Goal: Transaction & Acquisition: Purchase product/service

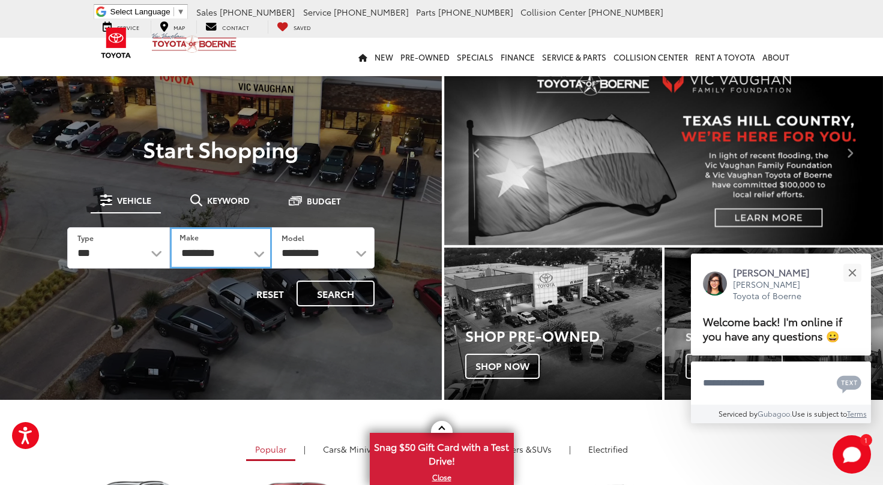
select select "******"
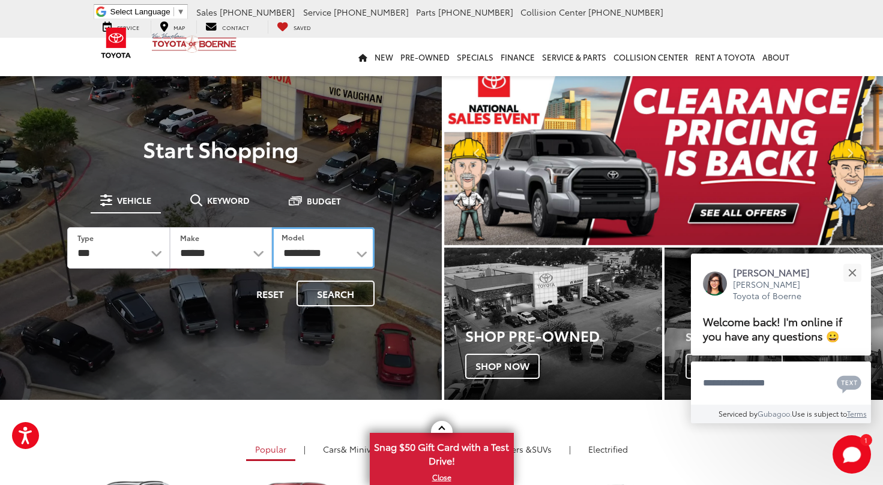
select select "*******"
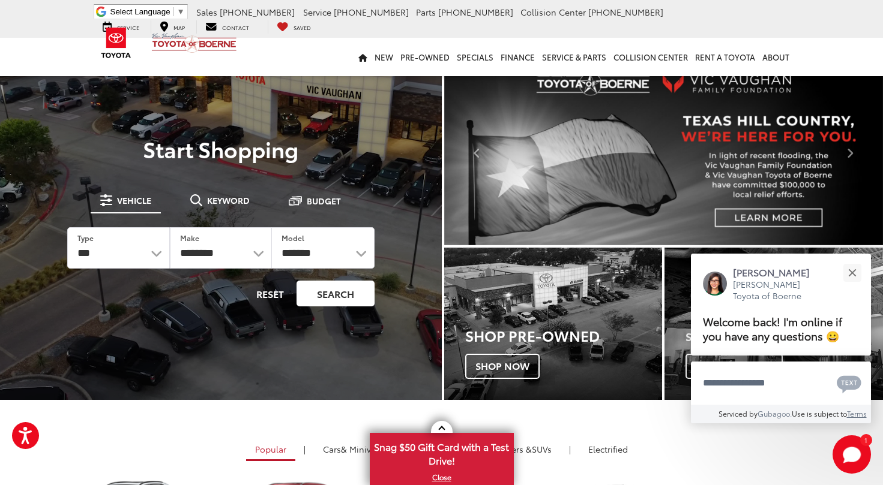
click at [328, 295] on button "Search" at bounding box center [335, 294] width 78 height 26
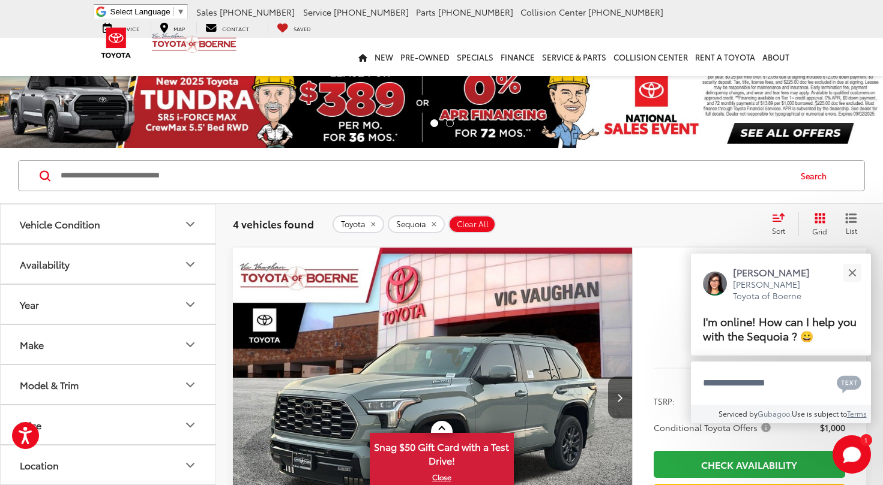
click at [773, 221] on icon "Select sort value" at bounding box center [778, 217] width 13 height 9
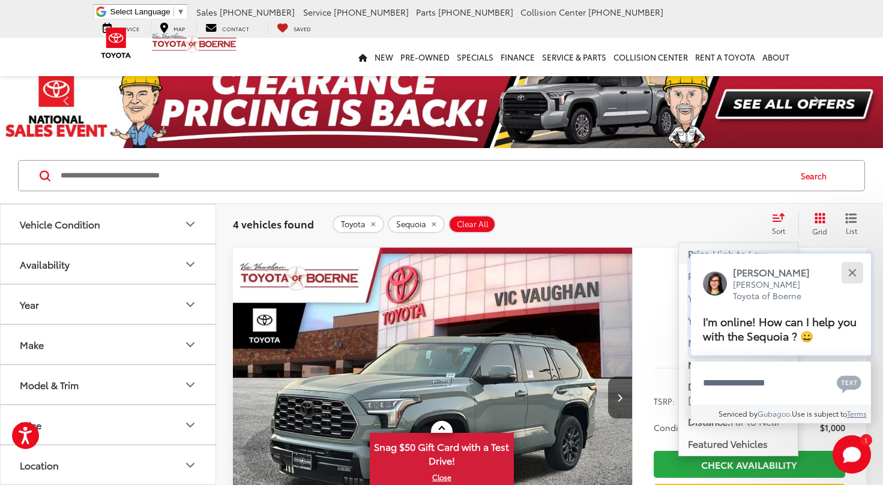
click at [850, 272] on div "Close" at bounding box center [852, 273] width 8 height 8
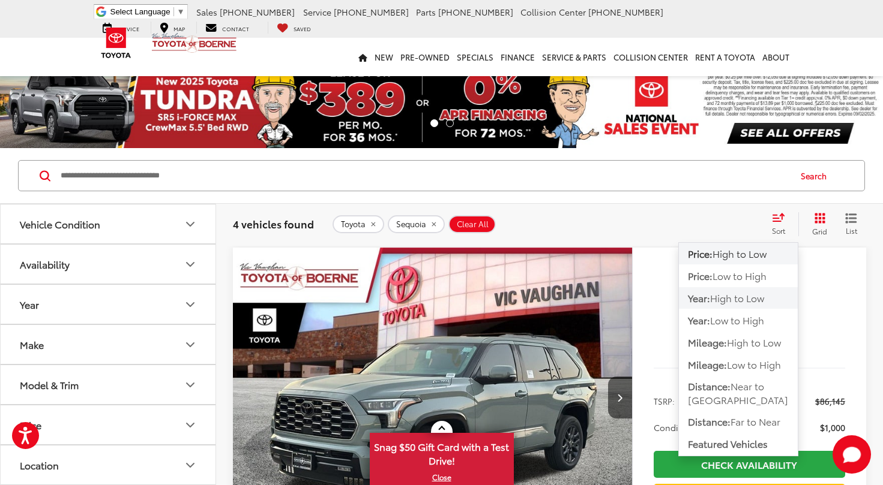
click at [721, 300] on span "High to Low" at bounding box center [737, 298] width 54 height 14
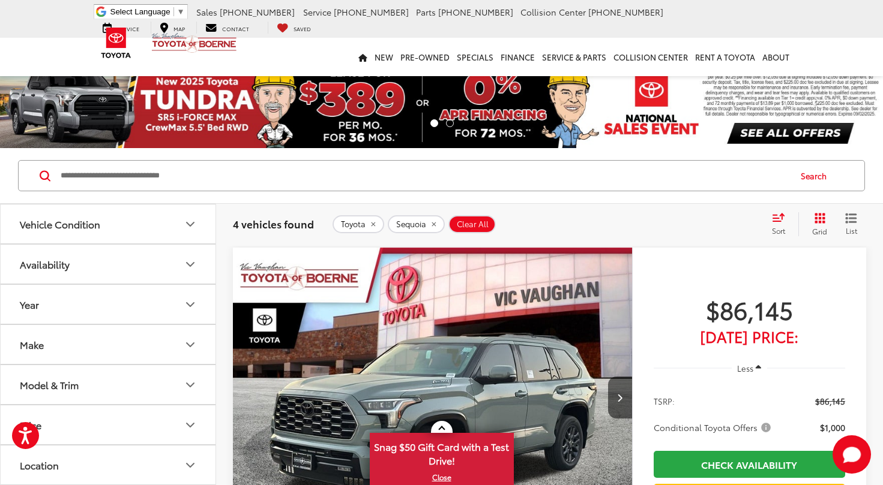
click at [775, 221] on icon "Select sort value" at bounding box center [778, 217] width 13 height 9
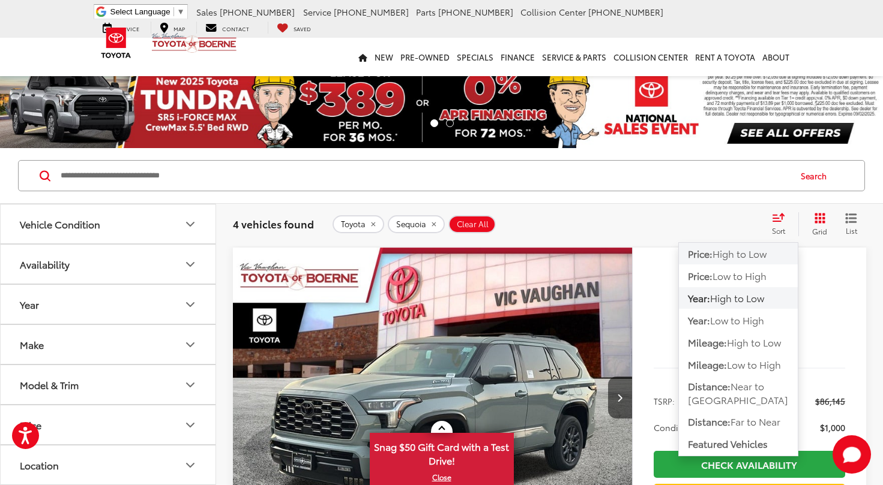
click at [751, 253] on span "High to Low" at bounding box center [739, 254] width 54 height 14
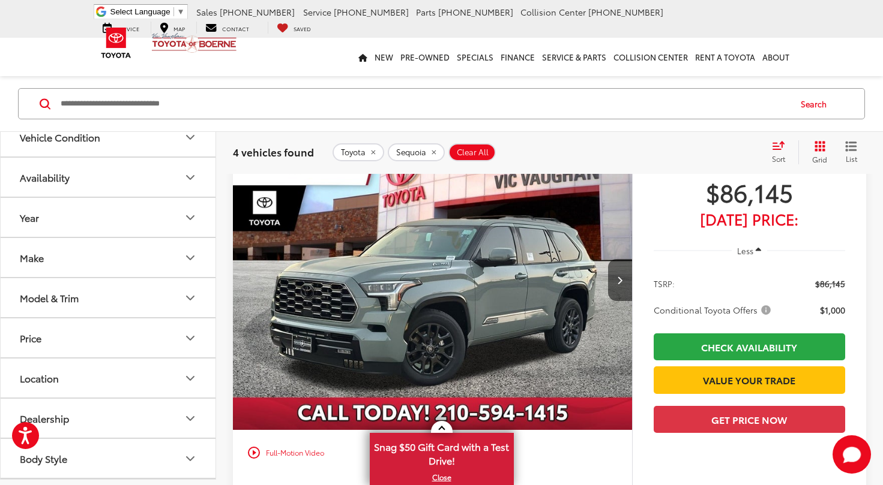
scroll to position [40, 0]
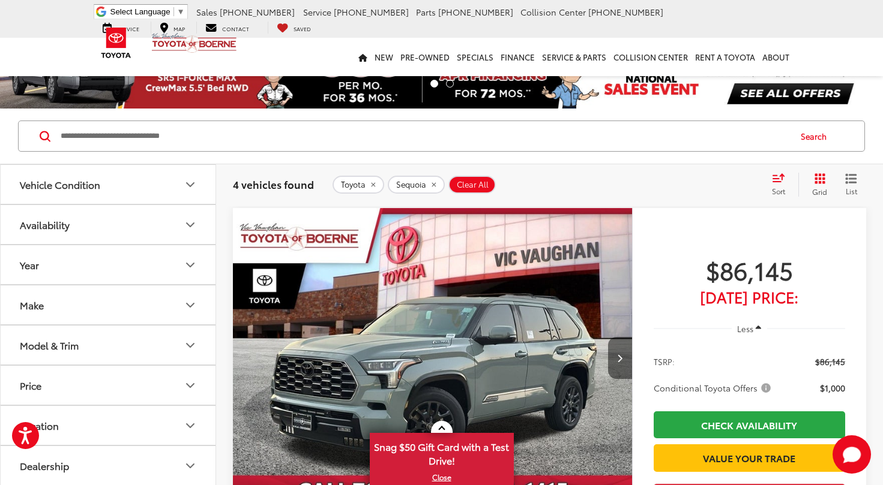
click at [618, 362] on icon "Next image" at bounding box center [619, 358] width 5 height 8
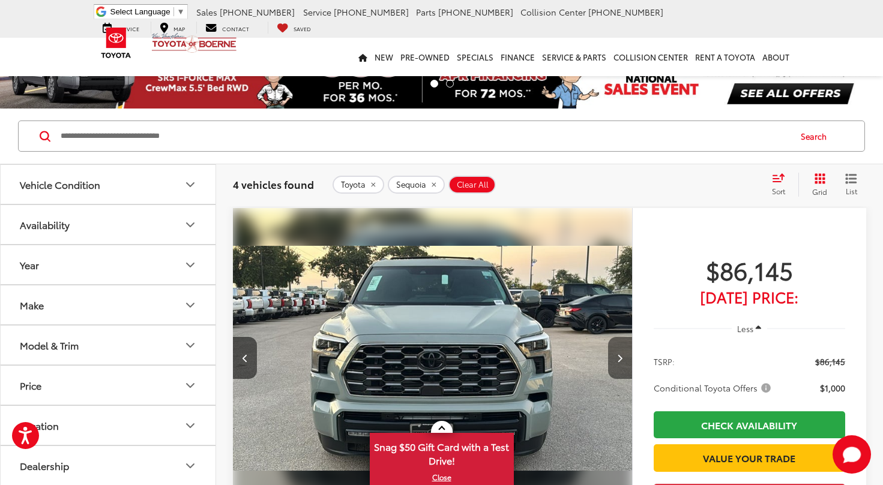
click at [618, 362] on icon "Next image" at bounding box center [619, 358] width 5 height 8
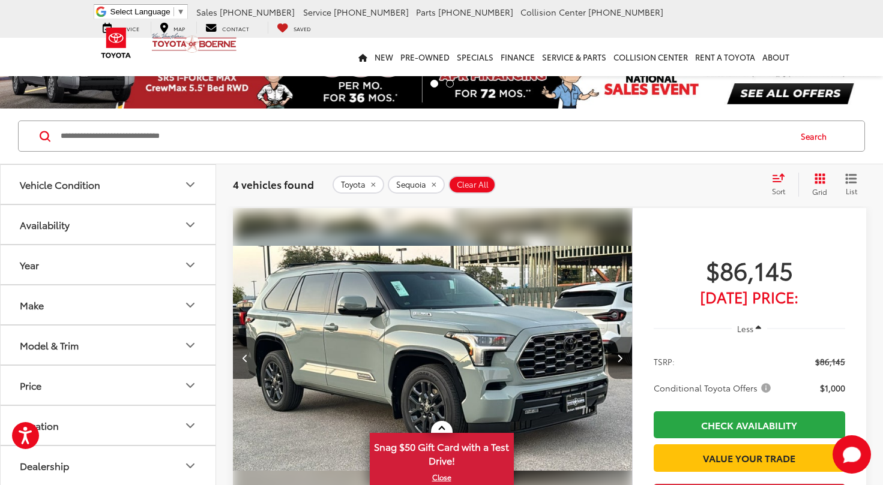
click at [618, 362] on icon "Next image" at bounding box center [619, 358] width 5 height 8
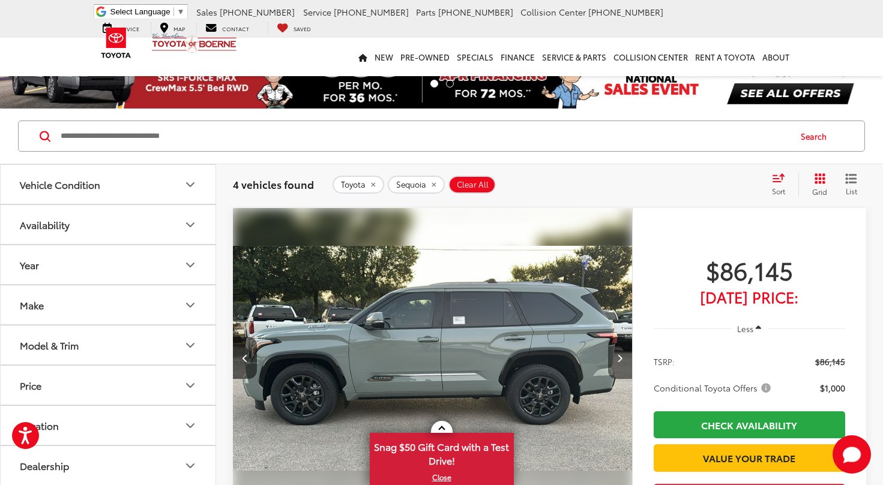
click at [618, 362] on icon "Next image" at bounding box center [619, 358] width 5 height 8
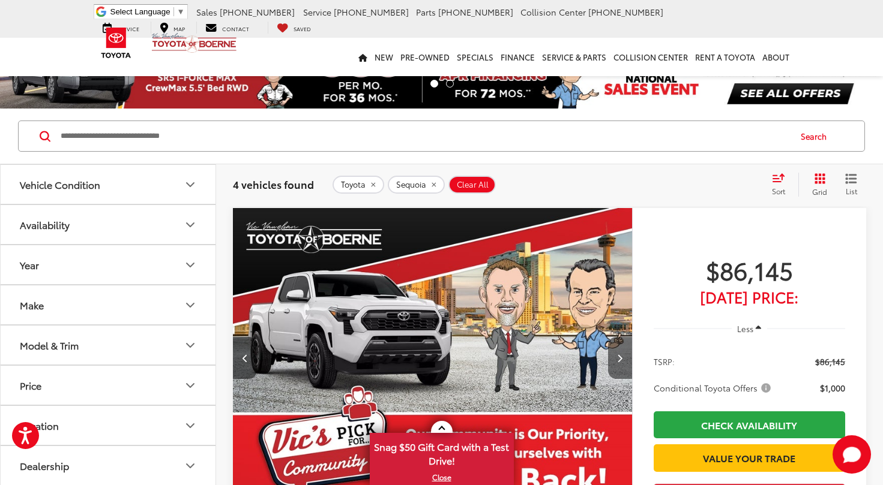
click at [617, 362] on icon "Next image" at bounding box center [619, 358] width 5 height 8
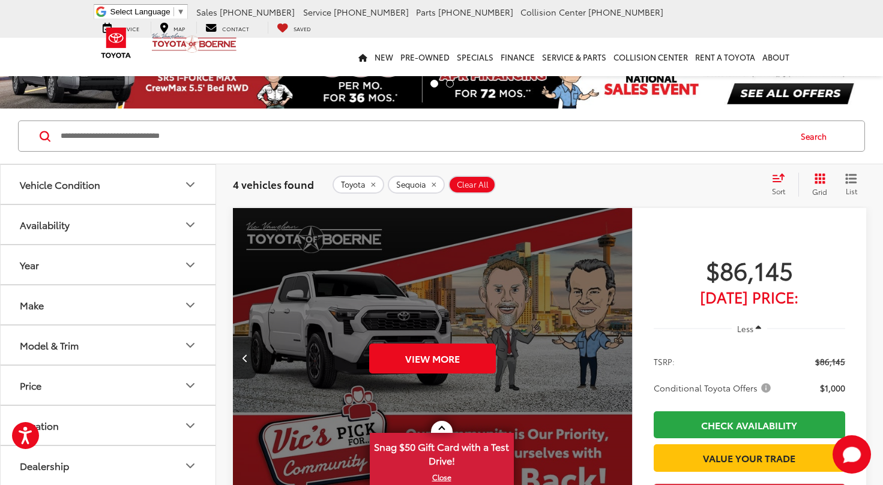
click at [653, 264] on span "$86,145" at bounding box center [748, 270] width 191 height 30
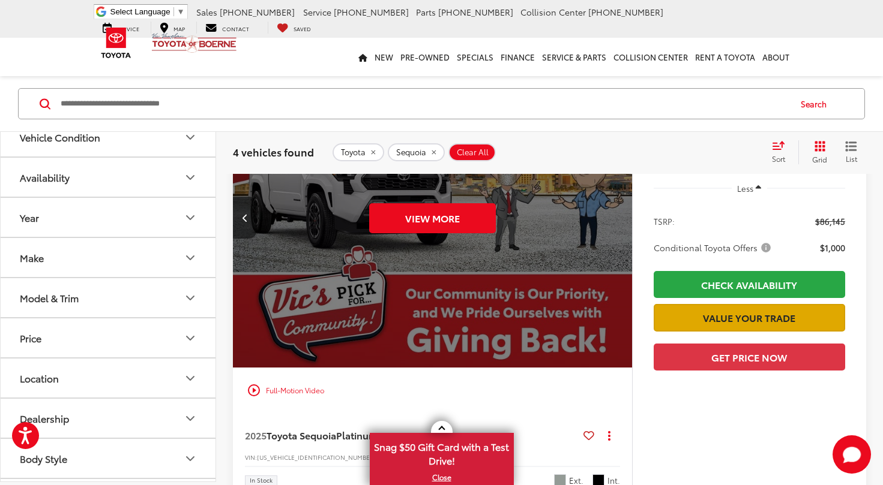
scroll to position [178, 0]
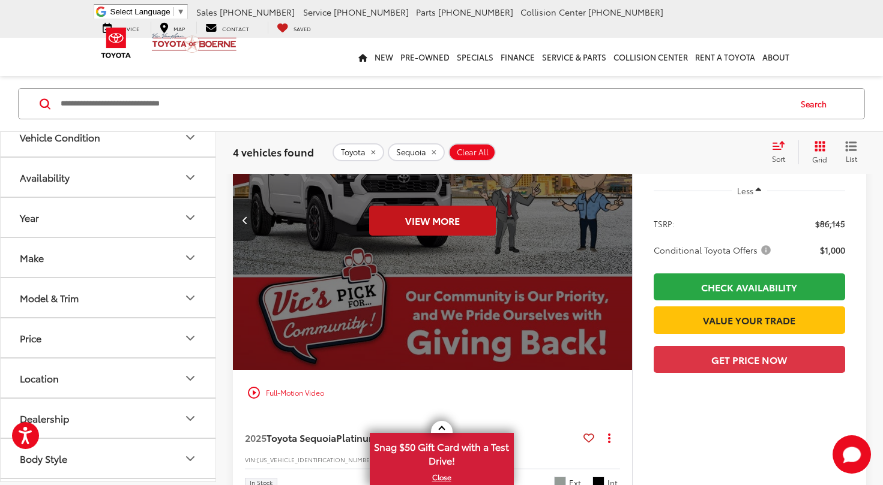
click at [439, 225] on button "View More" at bounding box center [432, 221] width 127 height 30
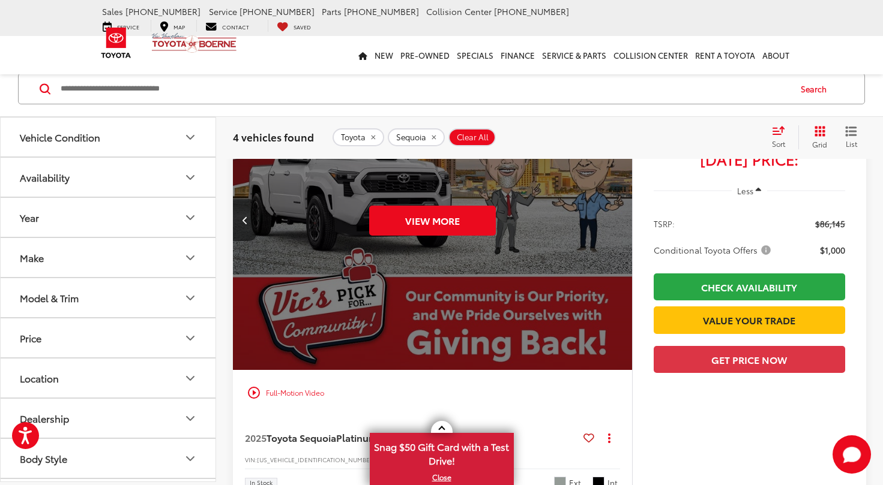
click at [649, 136] on div "Toyota Sequoia Clear All + 0" at bounding box center [546, 137] width 428 height 18
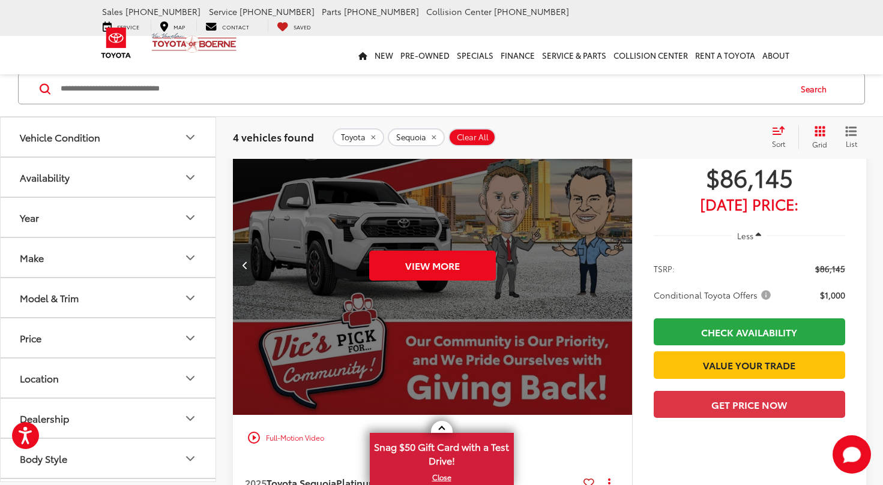
scroll to position [115, 0]
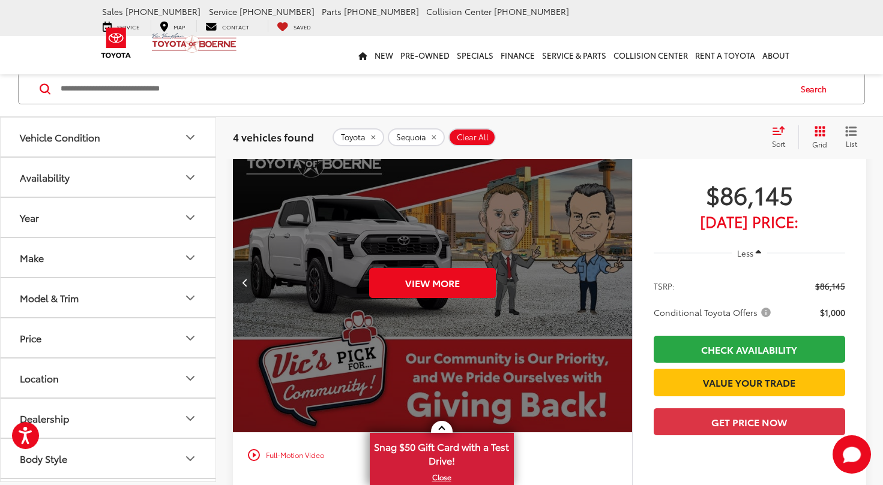
click at [245, 278] on icon "Previous image" at bounding box center [244, 282] width 5 height 8
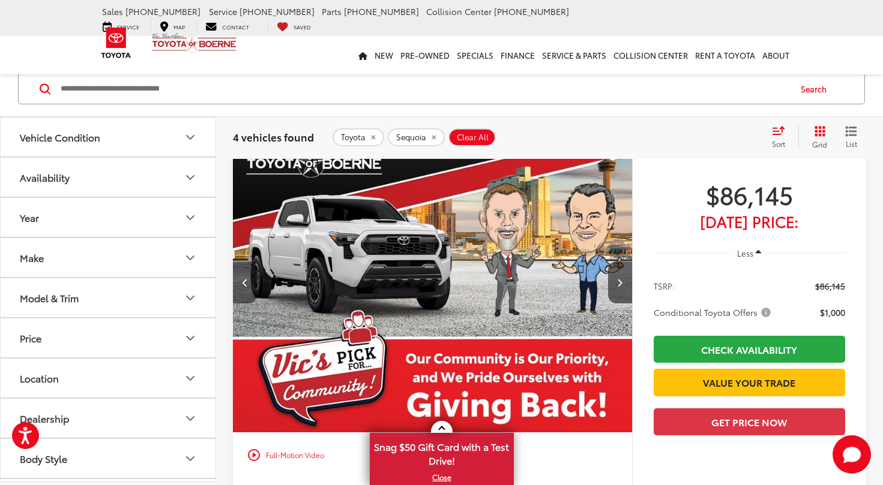
click at [245, 278] on icon "Previous image" at bounding box center [244, 282] width 5 height 8
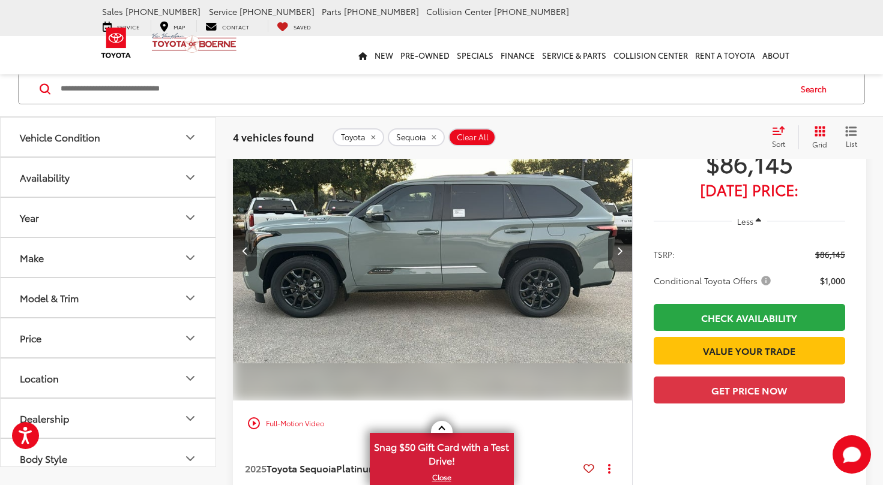
scroll to position [0, 0]
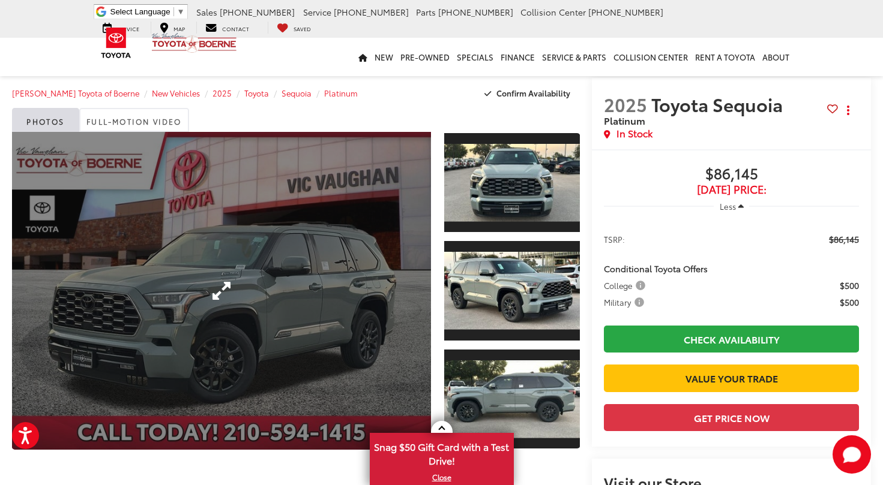
click at [218, 290] on link "Expand Photo 0" at bounding box center [221, 291] width 419 height 318
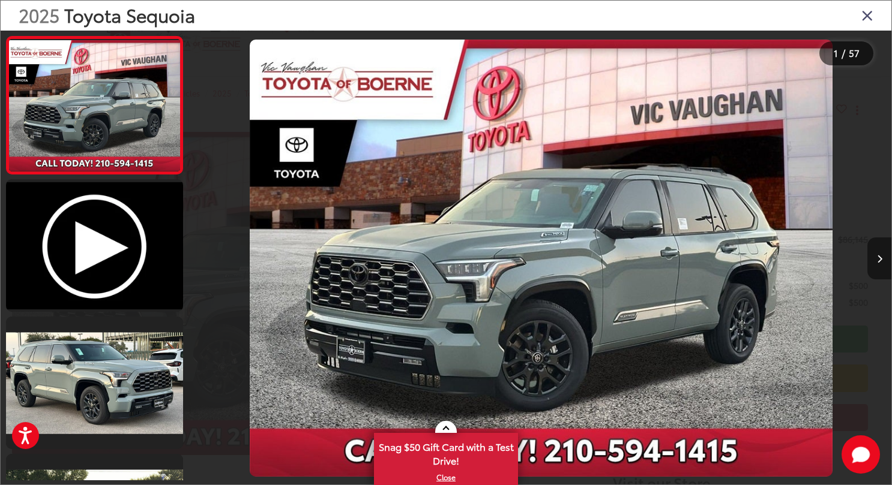
click at [874, 257] on button "Next image" at bounding box center [879, 259] width 24 height 42
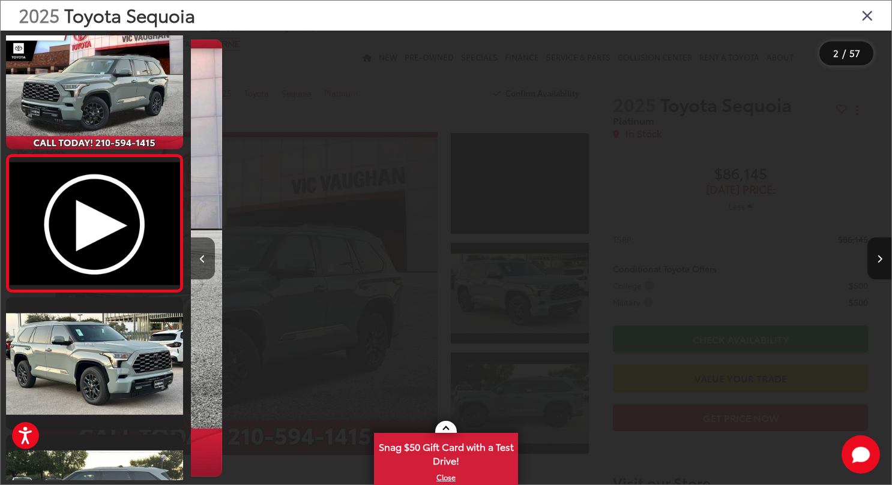
scroll to position [0, 700]
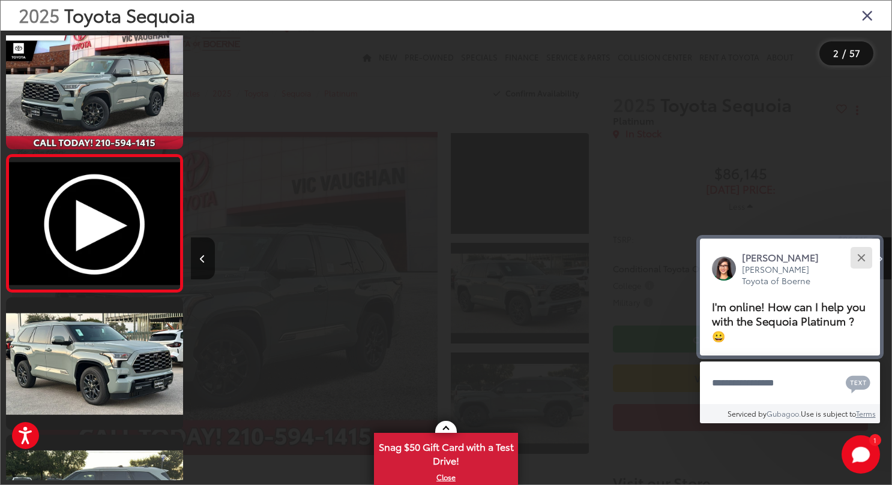
click at [863, 257] on div "Close" at bounding box center [861, 258] width 8 height 8
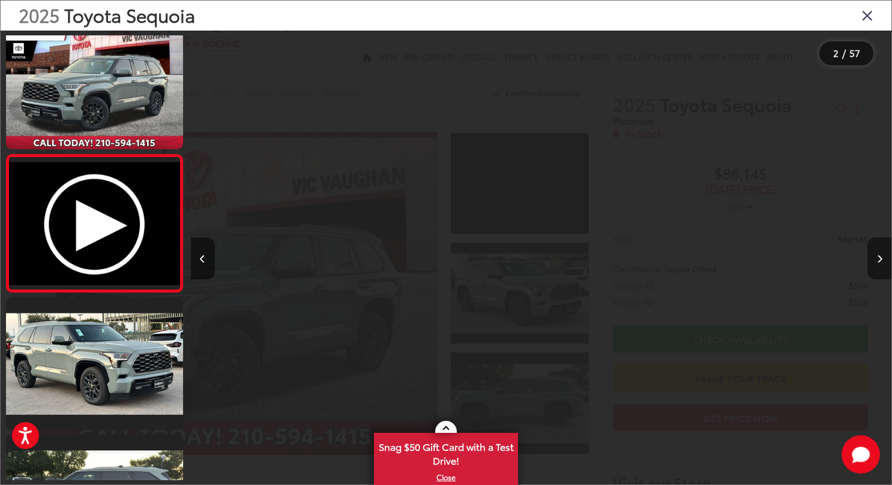
click at [877, 259] on icon "Next image" at bounding box center [879, 259] width 5 height 8
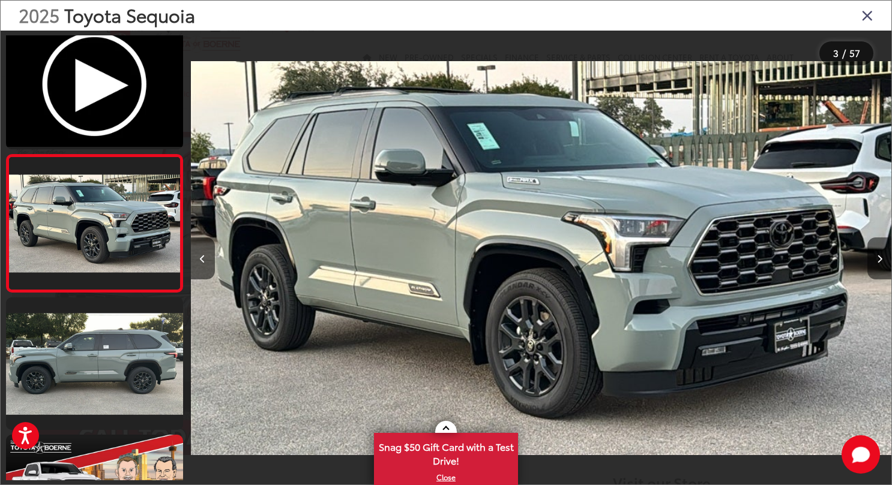
scroll to position [157, 0]
click at [877, 259] on icon "Next image" at bounding box center [879, 259] width 5 height 8
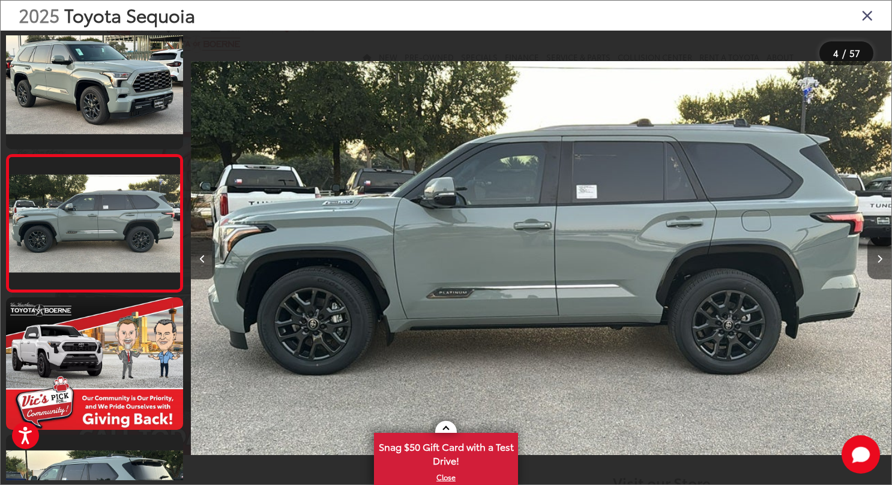
scroll to position [294, 0]
click at [877, 258] on icon "Next image" at bounding box center [879, 259] width 5 height 8
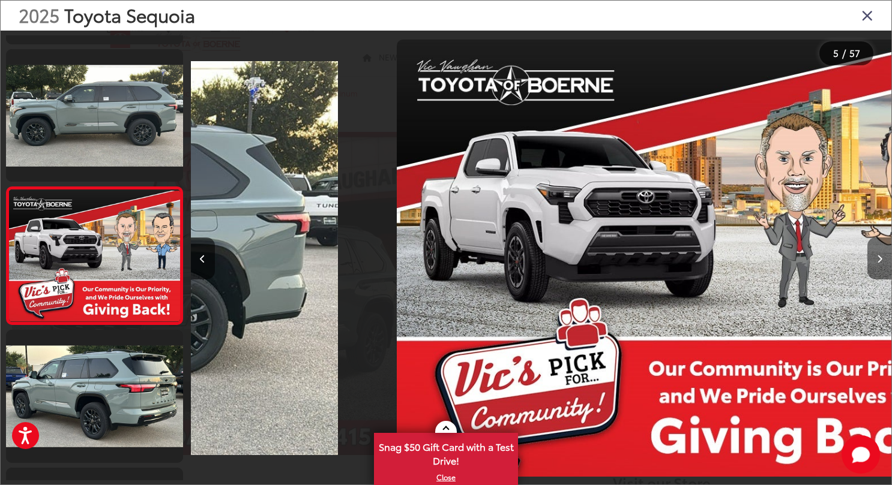
scroll to position [431, 0]
